Goal: Task Accomplishment & Management: Manage account settings

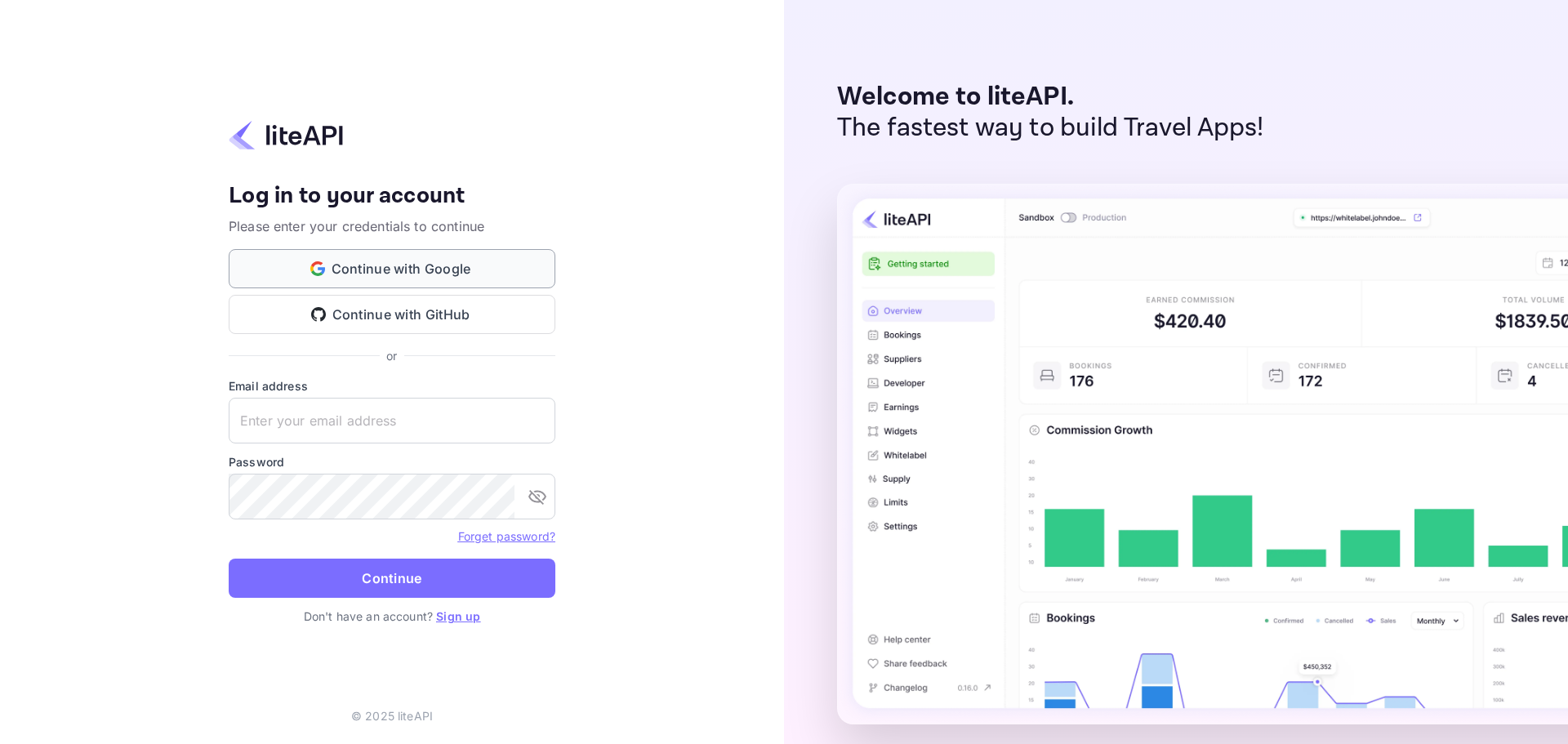
click at [445, 269] on button "Continue with Google" at bounding box center [392, 268] width 327 height 39
click at [653, 370] on div "Your account has been created successfully, a confirmation link has been sent t…" at bounding box center [392, 372] width 784 height 744
click at [273, 403] on input "text" at bounding box center [392, 421] width 327 height 46
paste input "[EMAIL_ADDRESS][DOMAIN_NAME]"
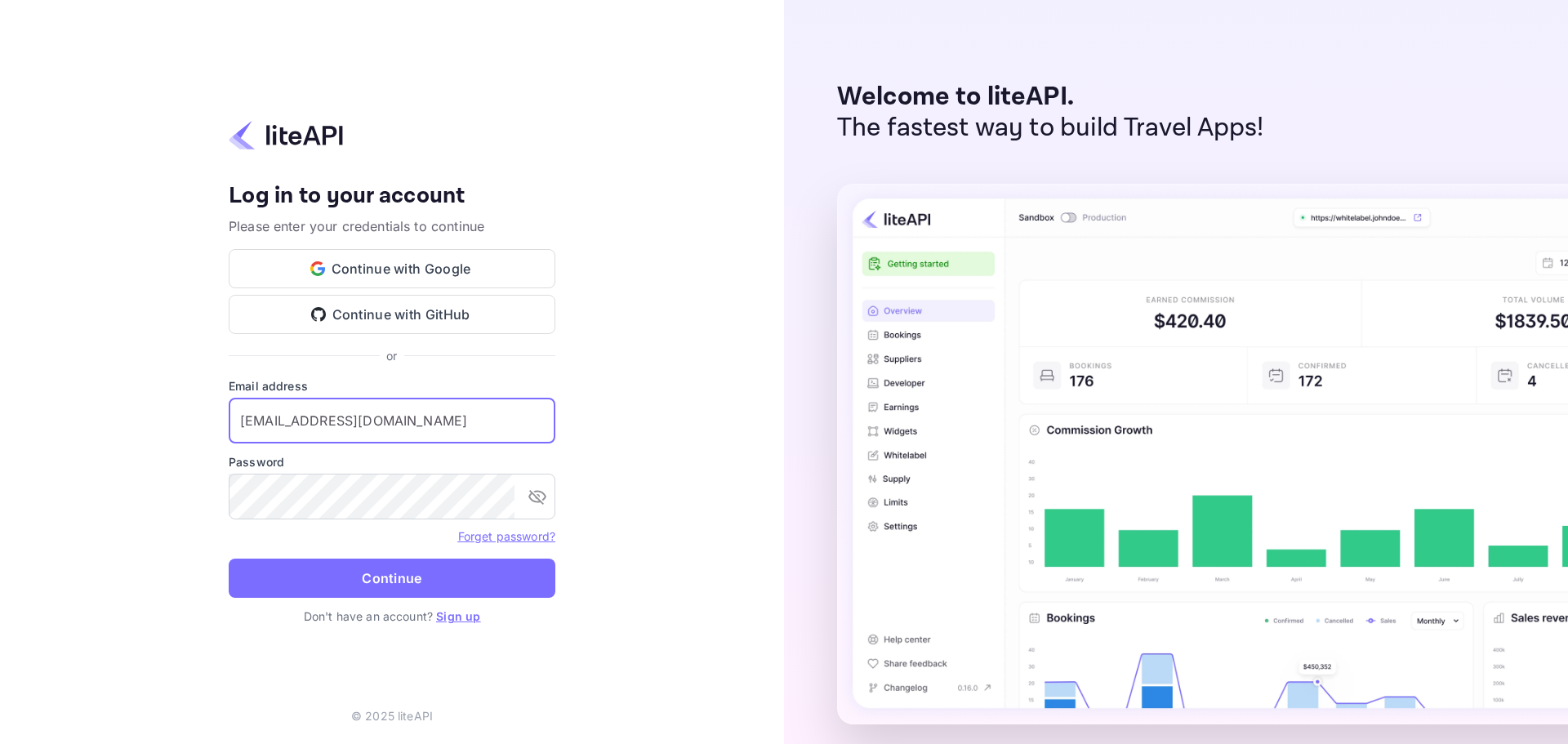
type input "[EMAIL_ADDRESS][DOMAIN_NAME]"
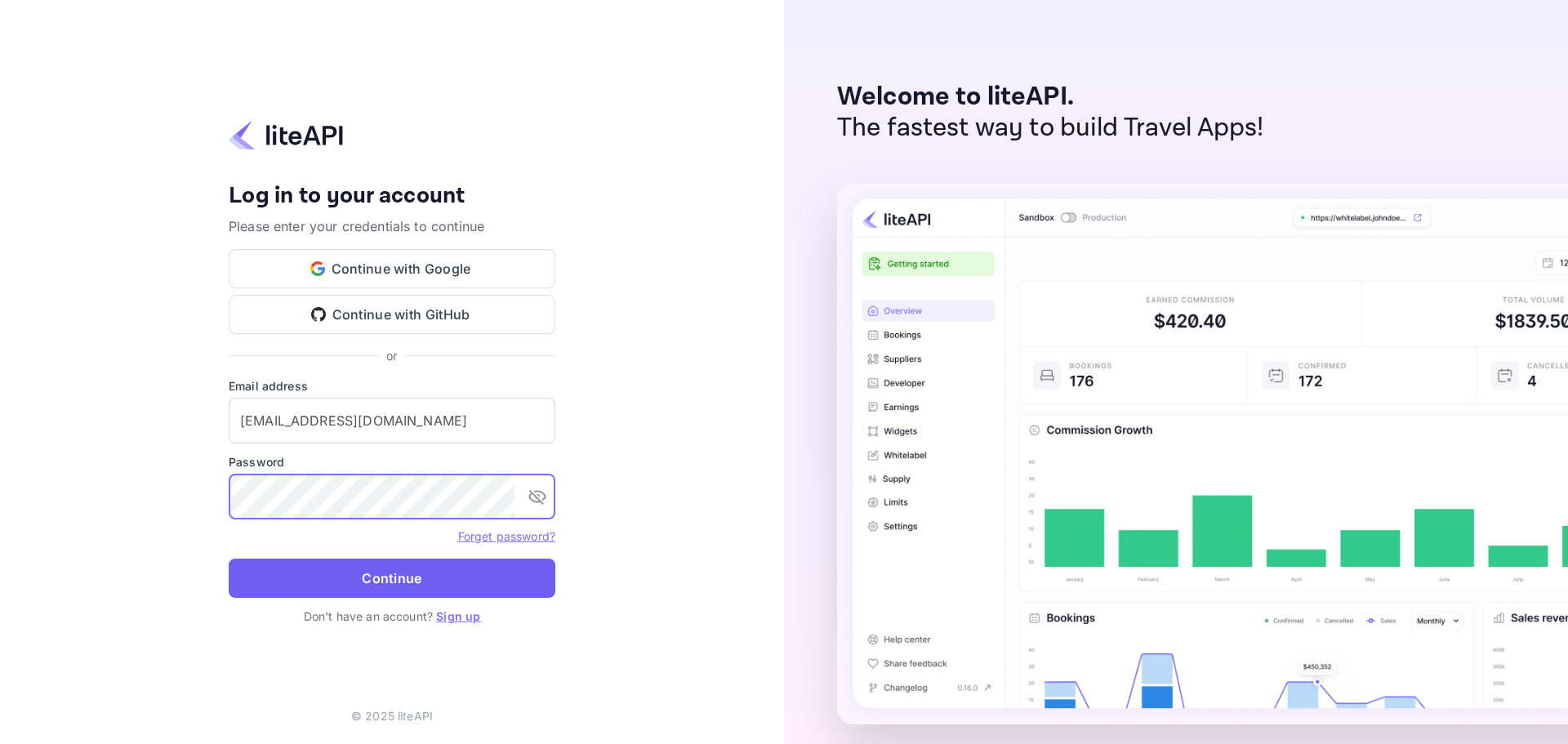
click at [432, 582] on button "Continue" at bounding box center [392, 578] width 327 height 39
